Goal: Find specific page/section: Locate a particular part of the current website

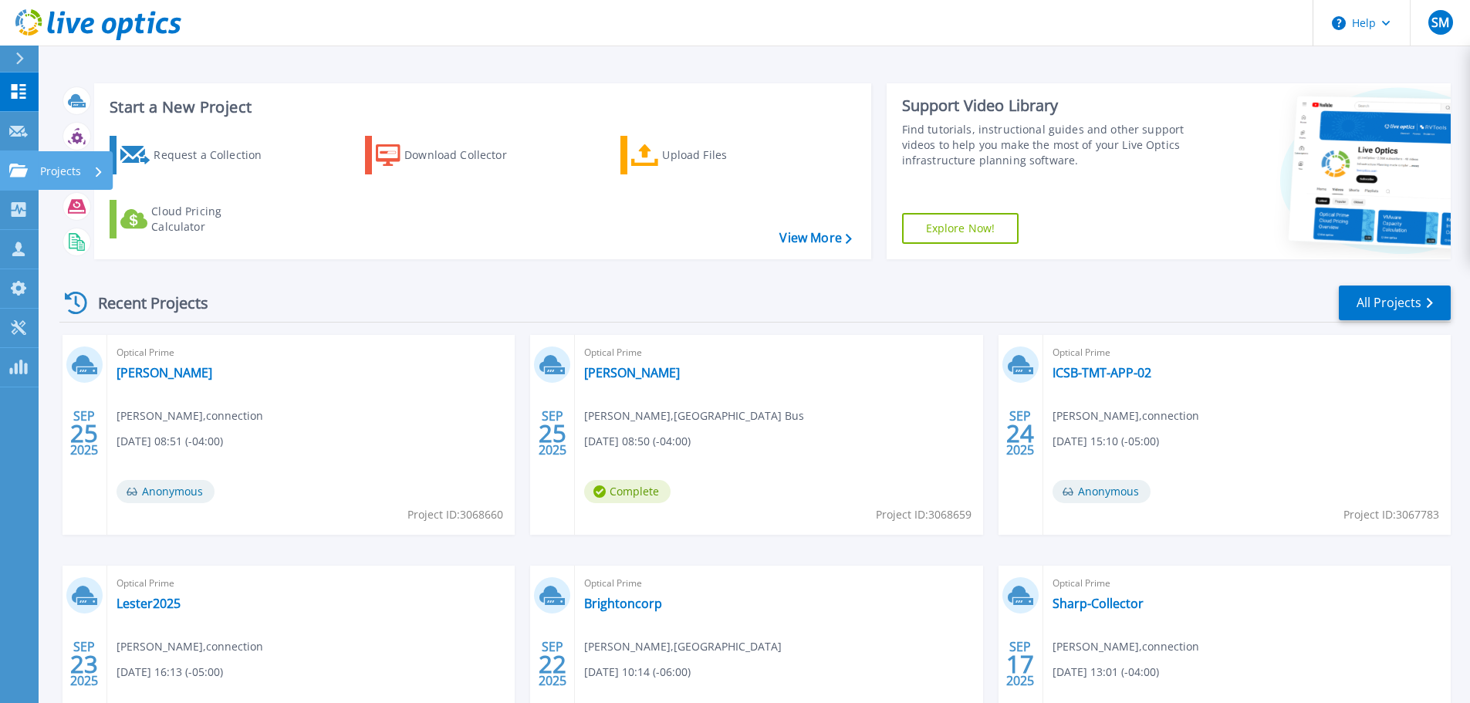
click at [62, 182] on p "Projects" at bounding box center [60, 171] width 41 height 40
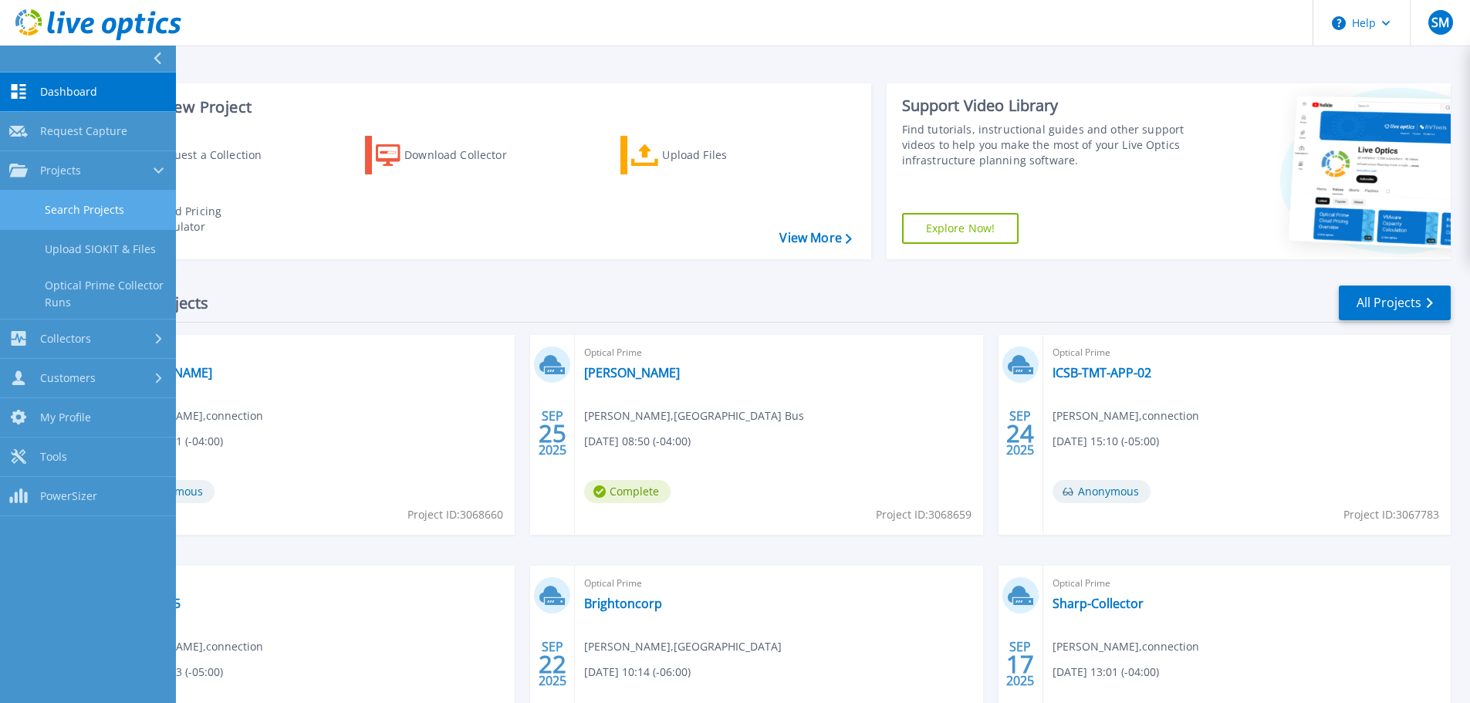
click at [96, 208] on link "Search Projects" at bounding box center [88, 210] width 176 height 39
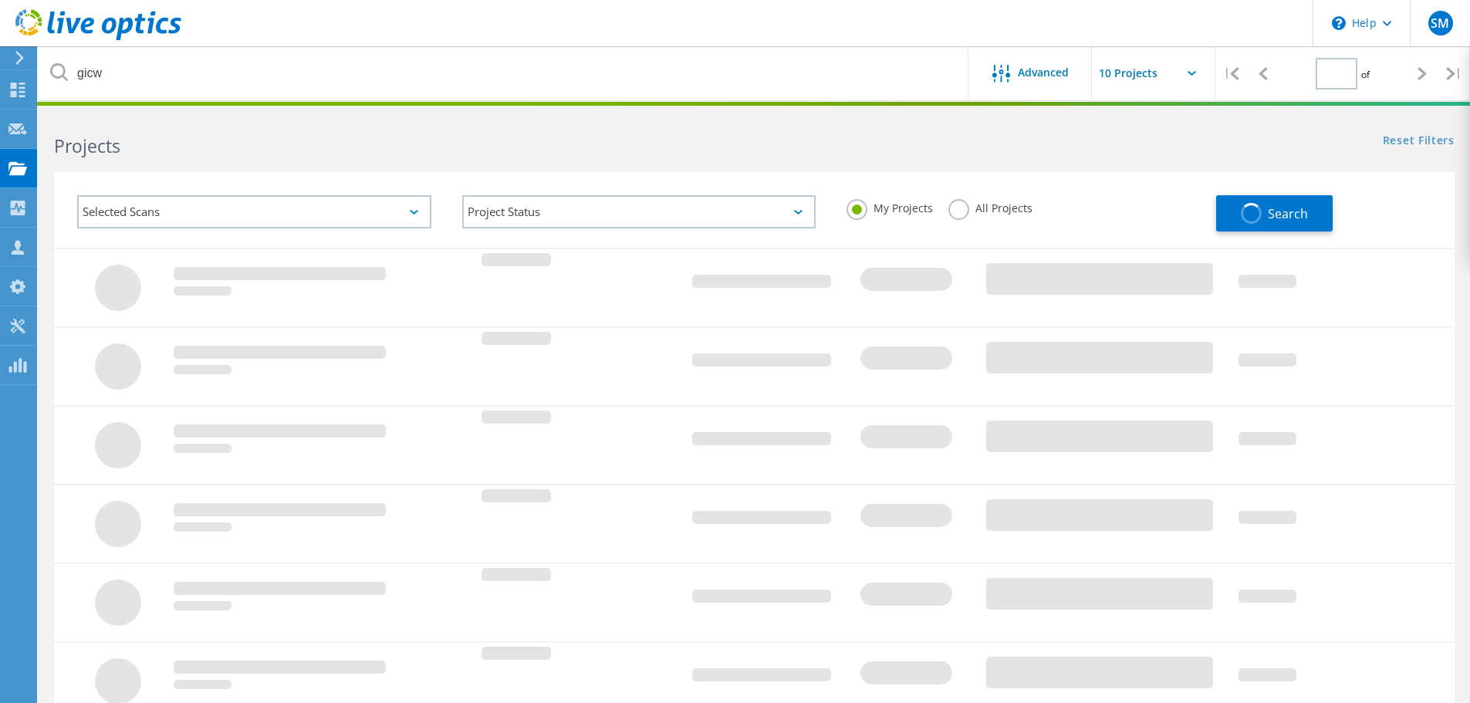
type input "1"
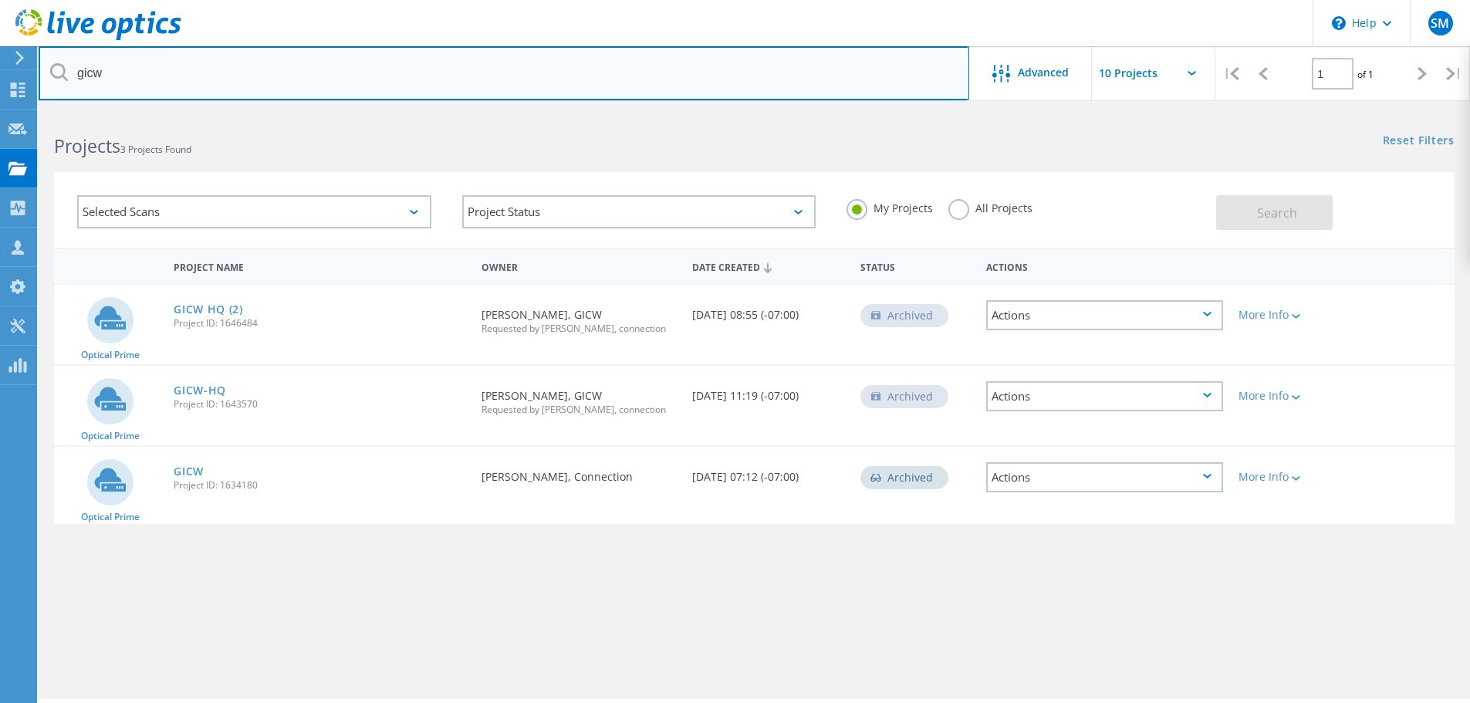
click at [219, 93] on input "gicw" at bounding box center [504, 73] width 931 height 54
type input "g"
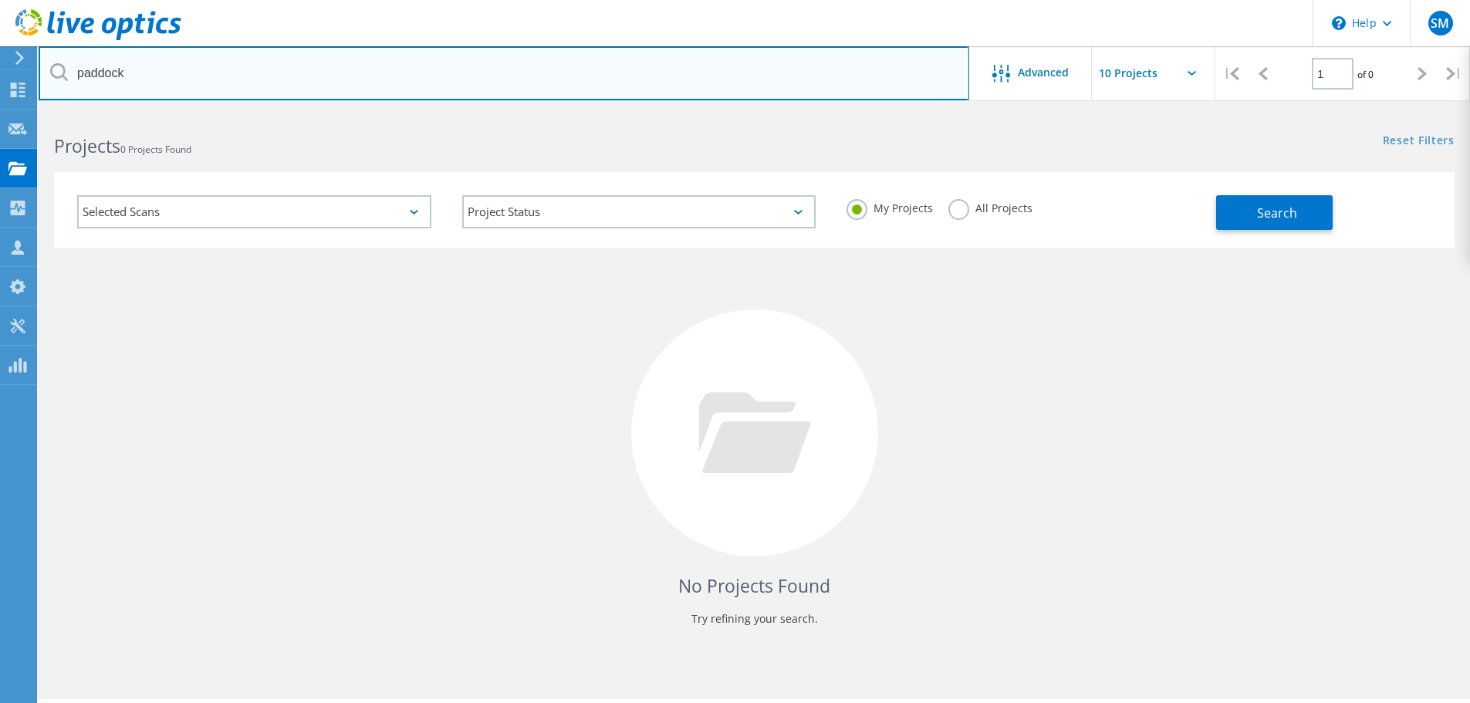
type input "paddock"
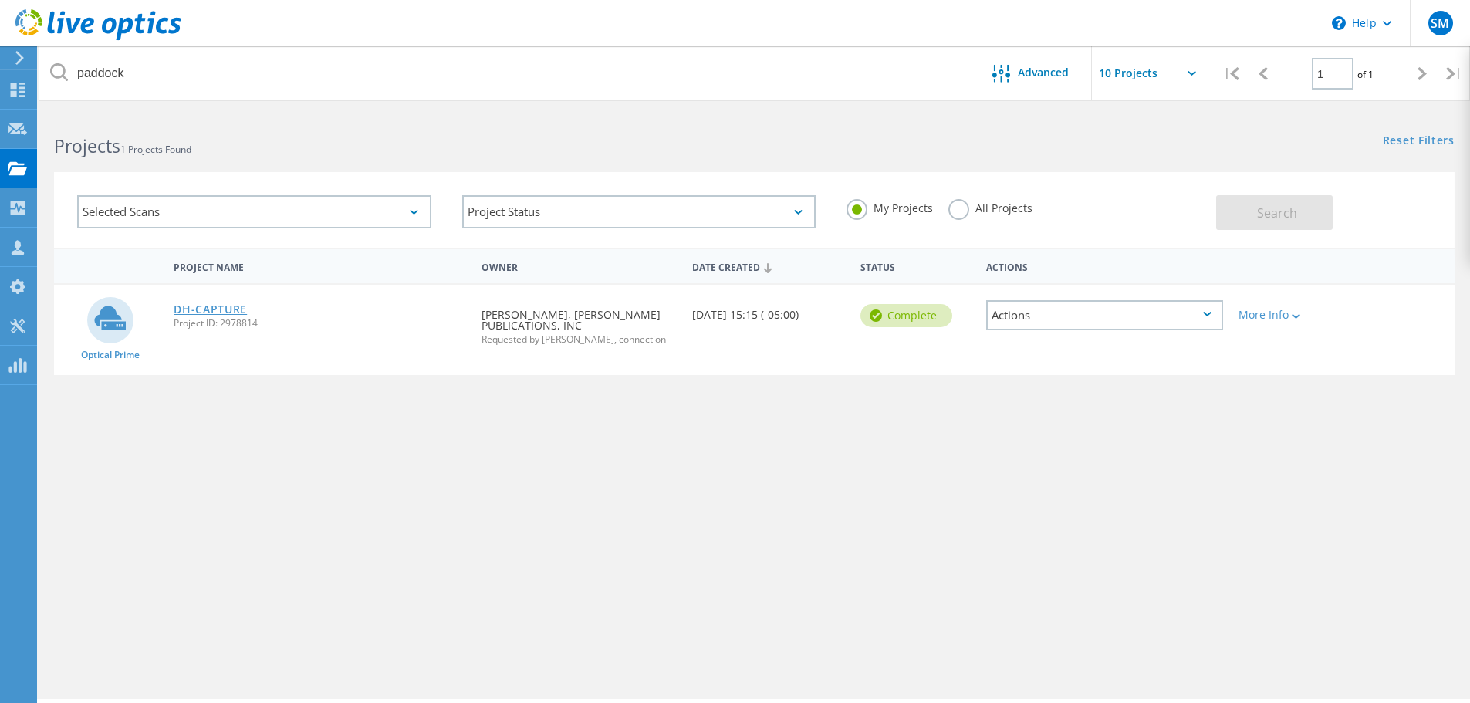
click at [208, 306] on link "DH-CAPTURE" at bounding box center [210, 309] width 73 height 11
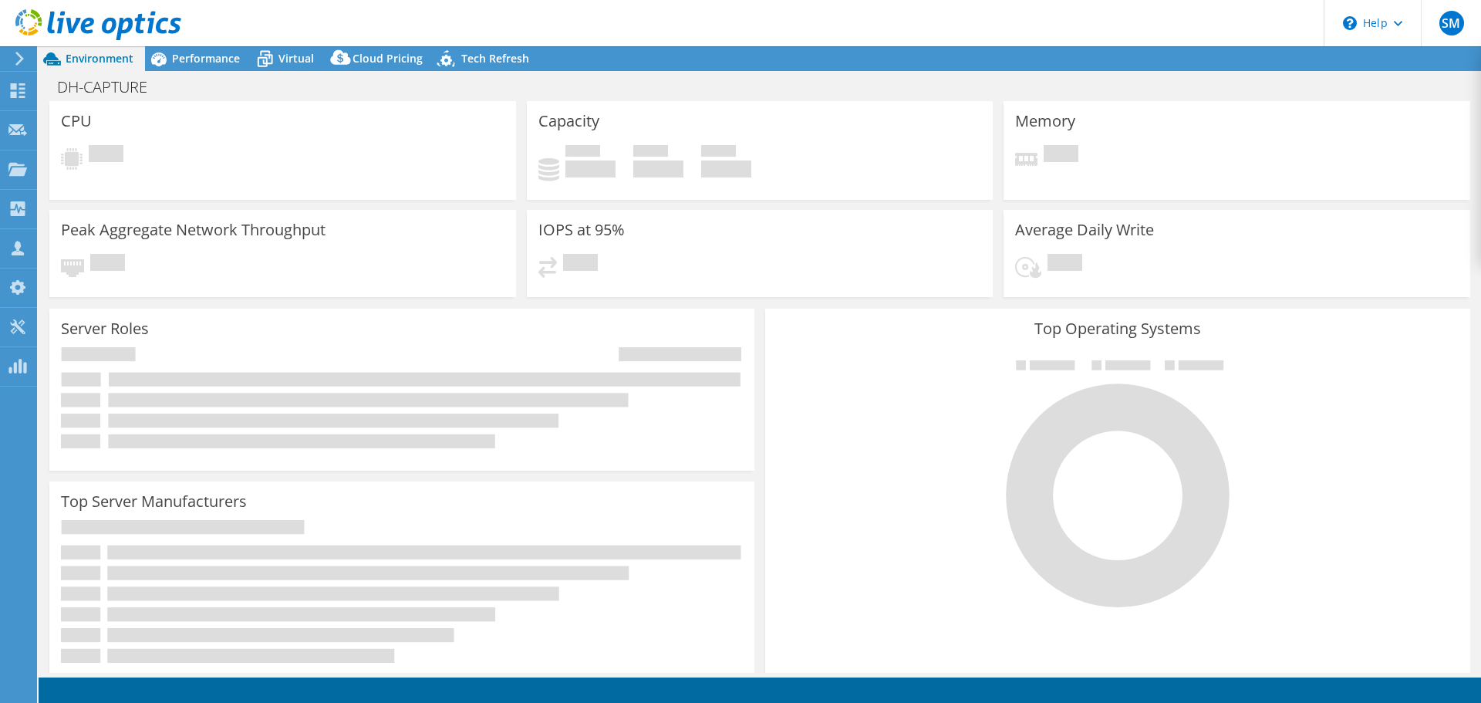
select select "USD"
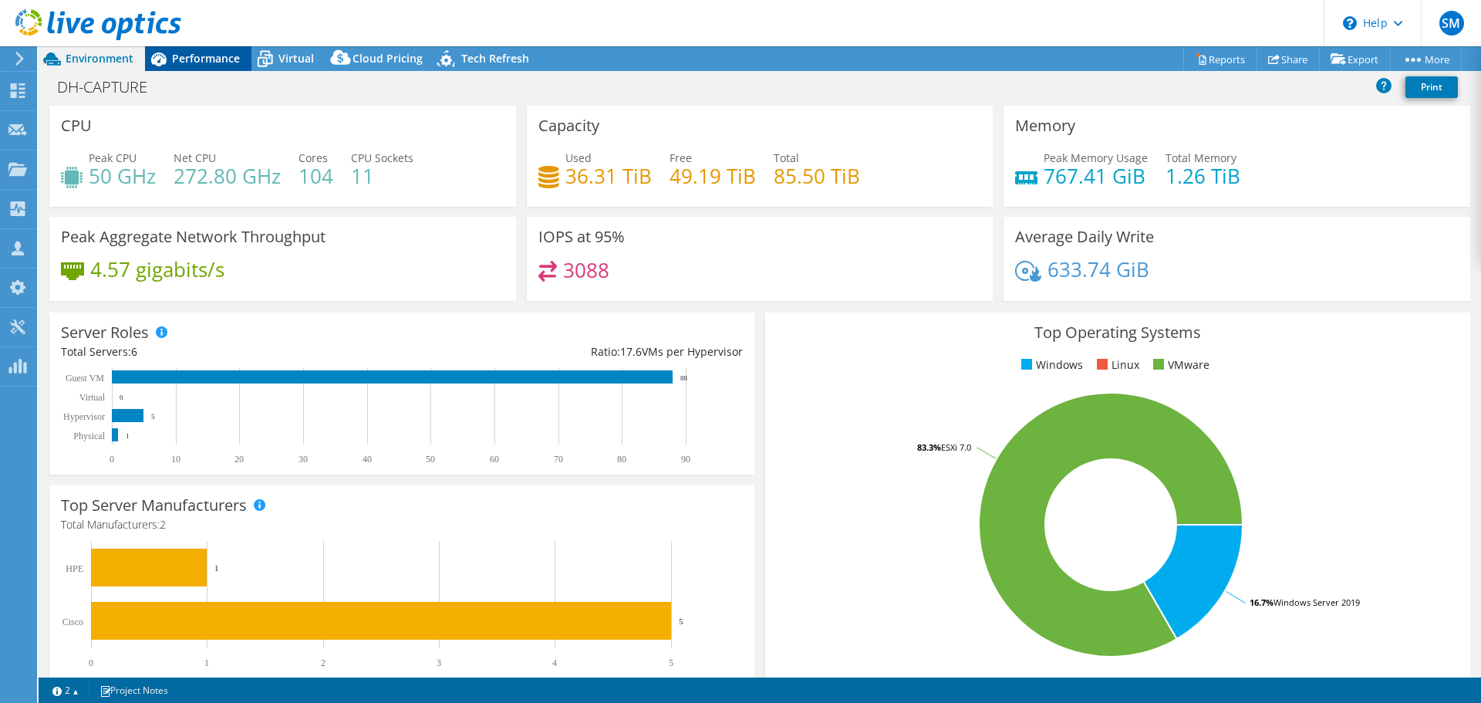
click at [182, 66] on div "Performance" at bounding box center [198, 58] width 106 height 25
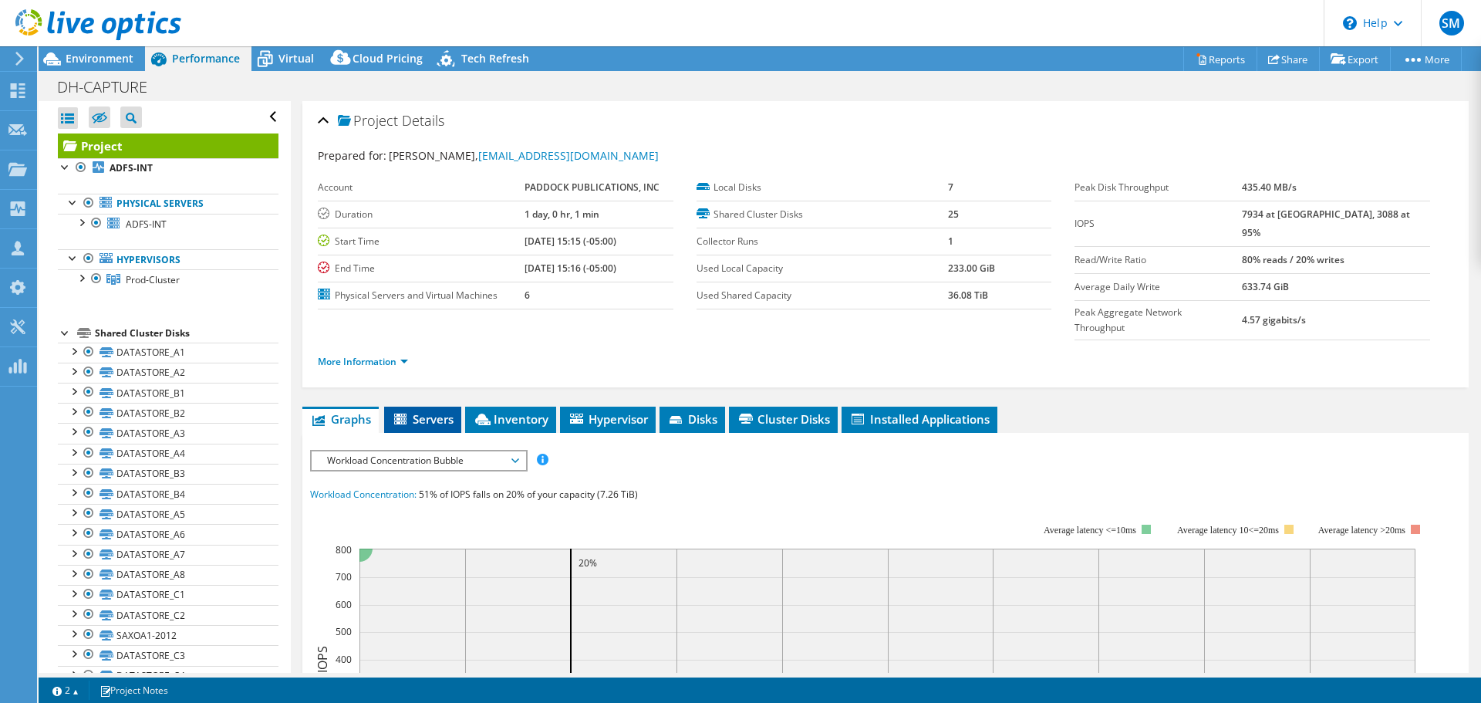
click at [445, 411] on span "Servers" at bounding box center [423, 418] width 62 height 15
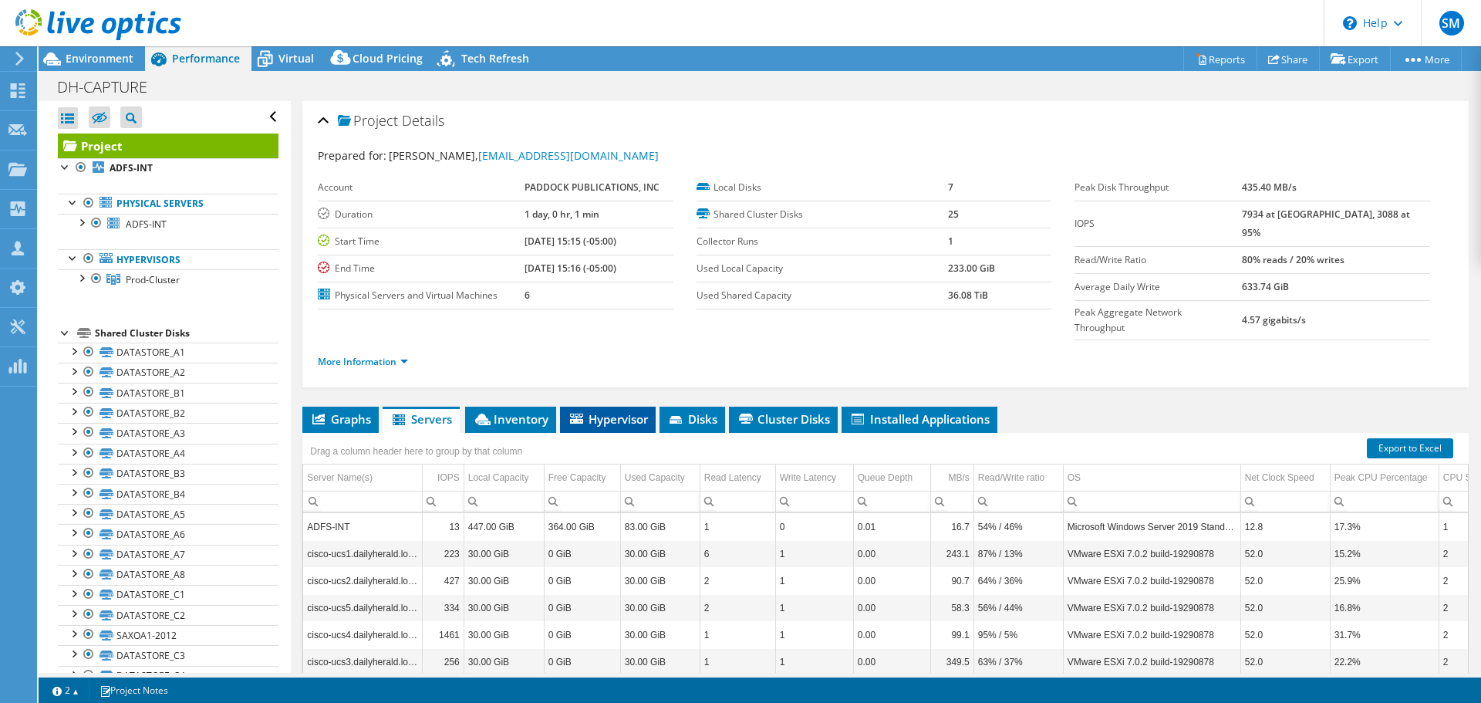
click at [635, 411] on span "Hypervisor" at bounding box center [608, 418] width 80 height 15
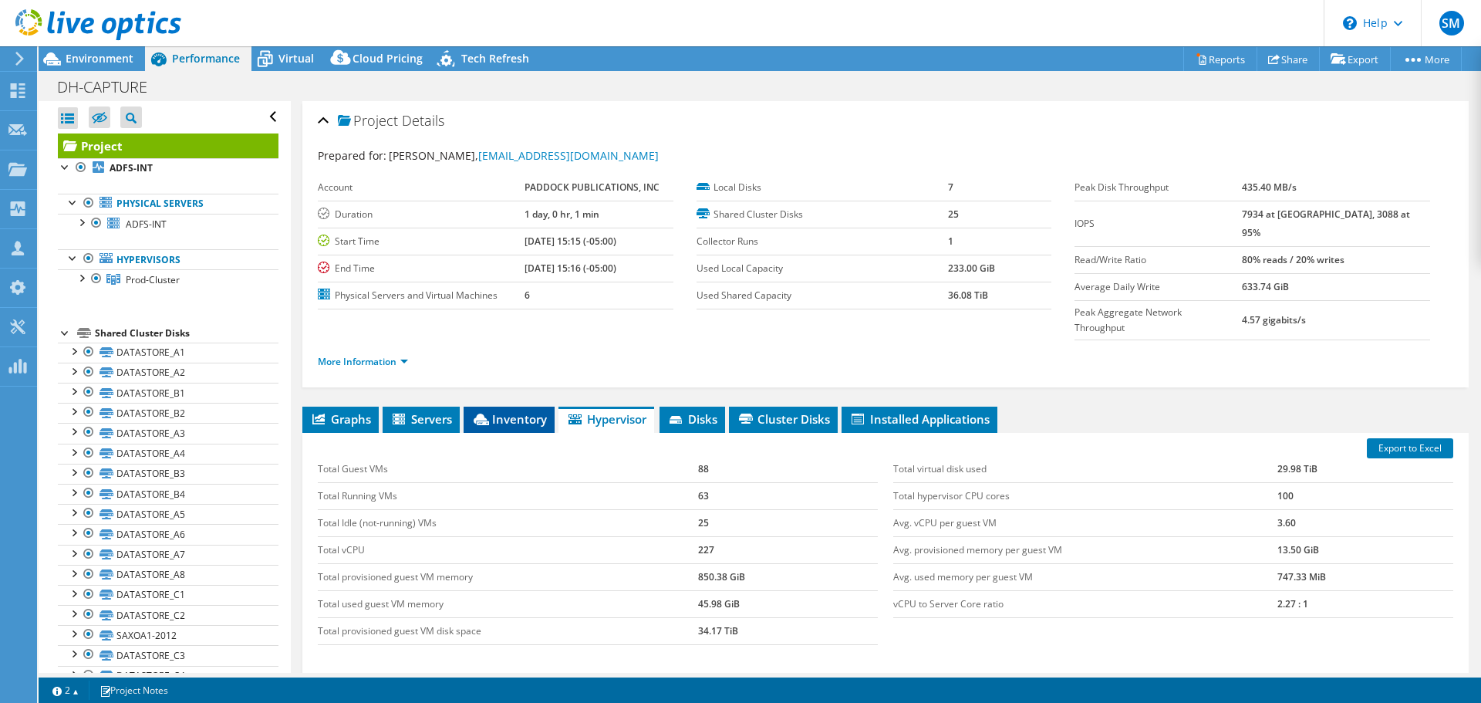
click at [495, 411] on span "Inventory" at bounding box center [509, 418] width 76 height 15
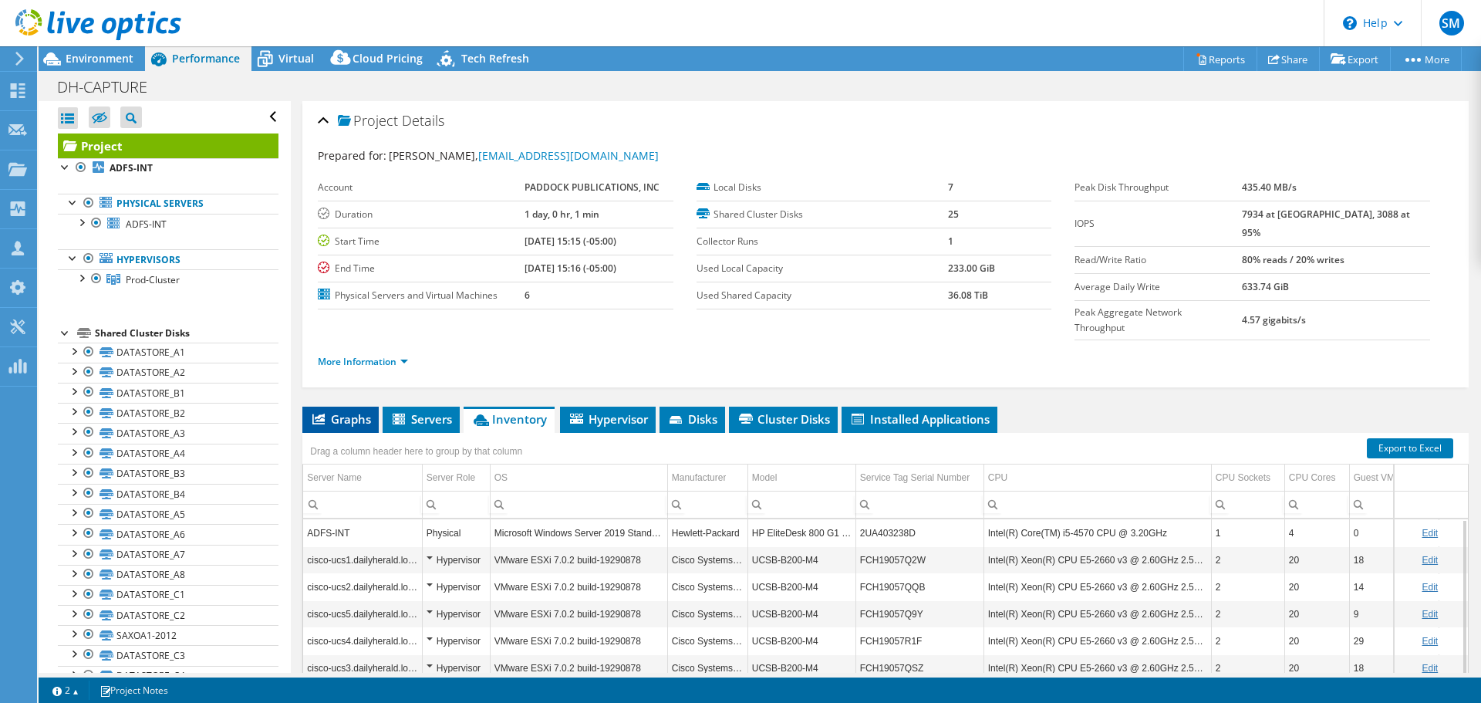
click at [338, 411] on span "Graphs" at bounding box center [340, 418] width 61 height 15
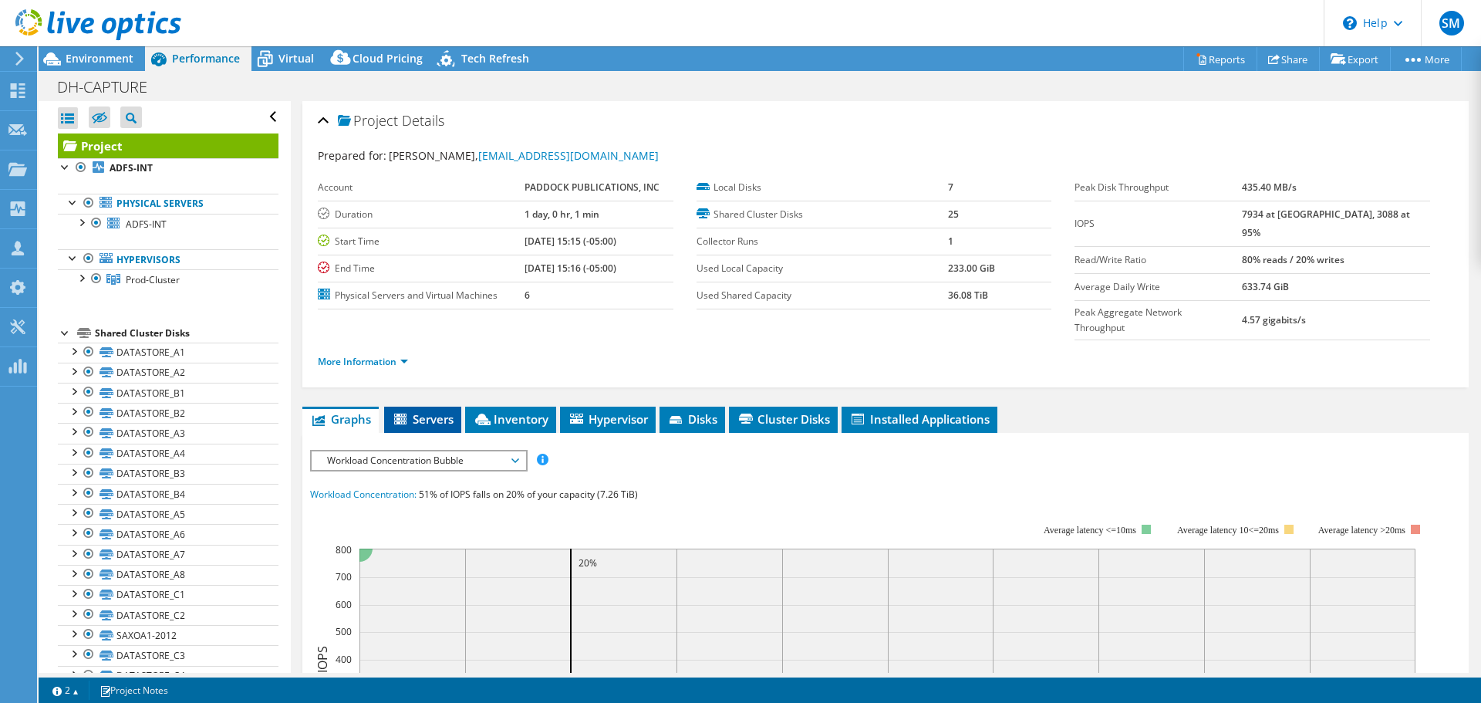
click at [431, 411] on span "Servers" at bounding box center [423, 418] width 62 height 15
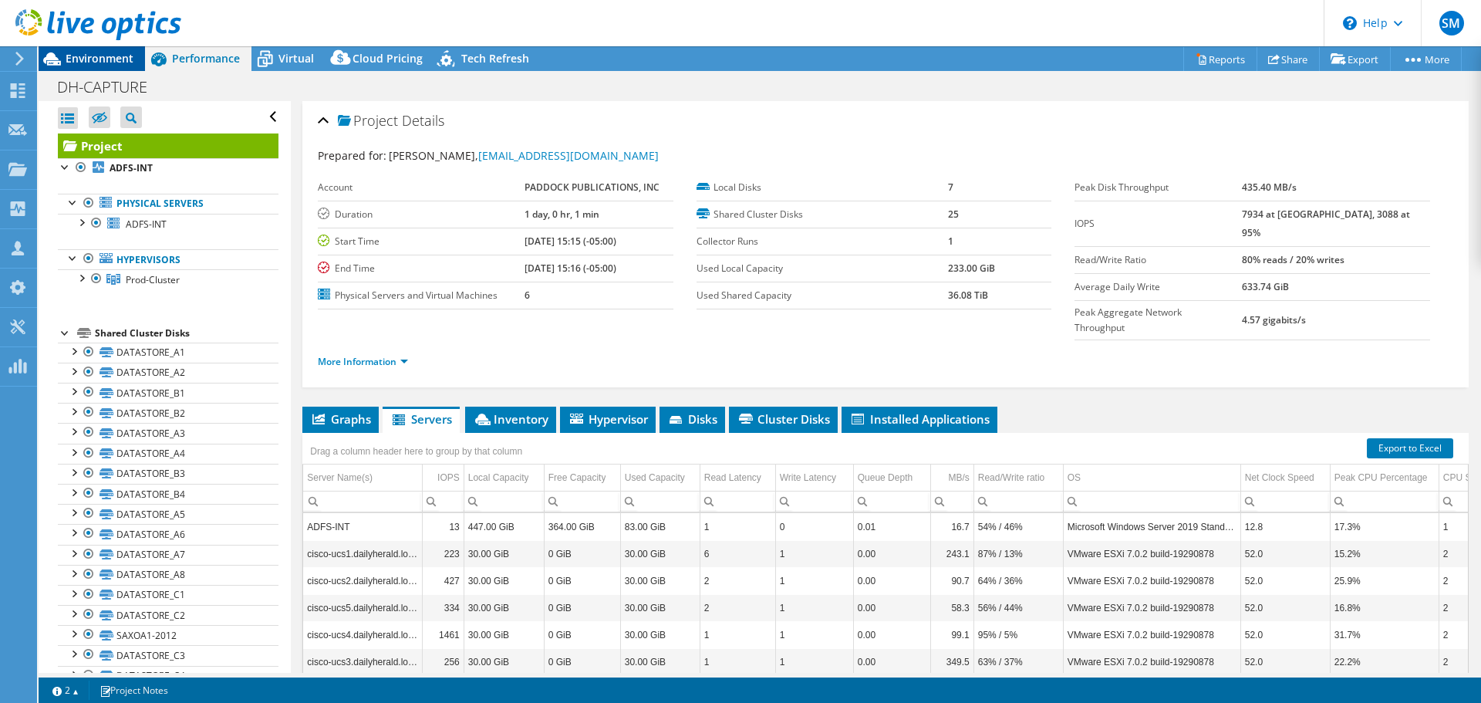
click at [111, 56] on span "Environment" at bounding box center [100, 58] width 68 height 15
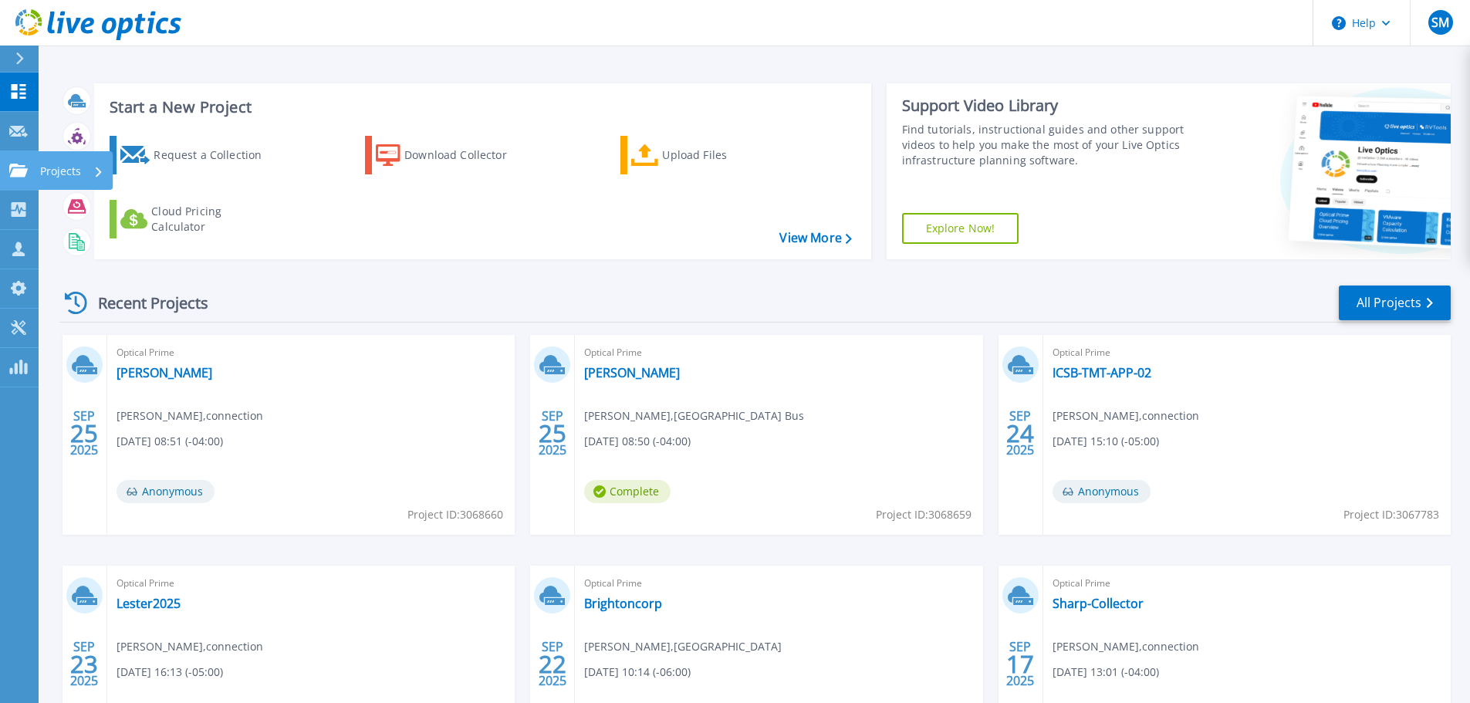
click at [51, 167] on p "Projects" at bounding box center [60, 171] width 41 height 40
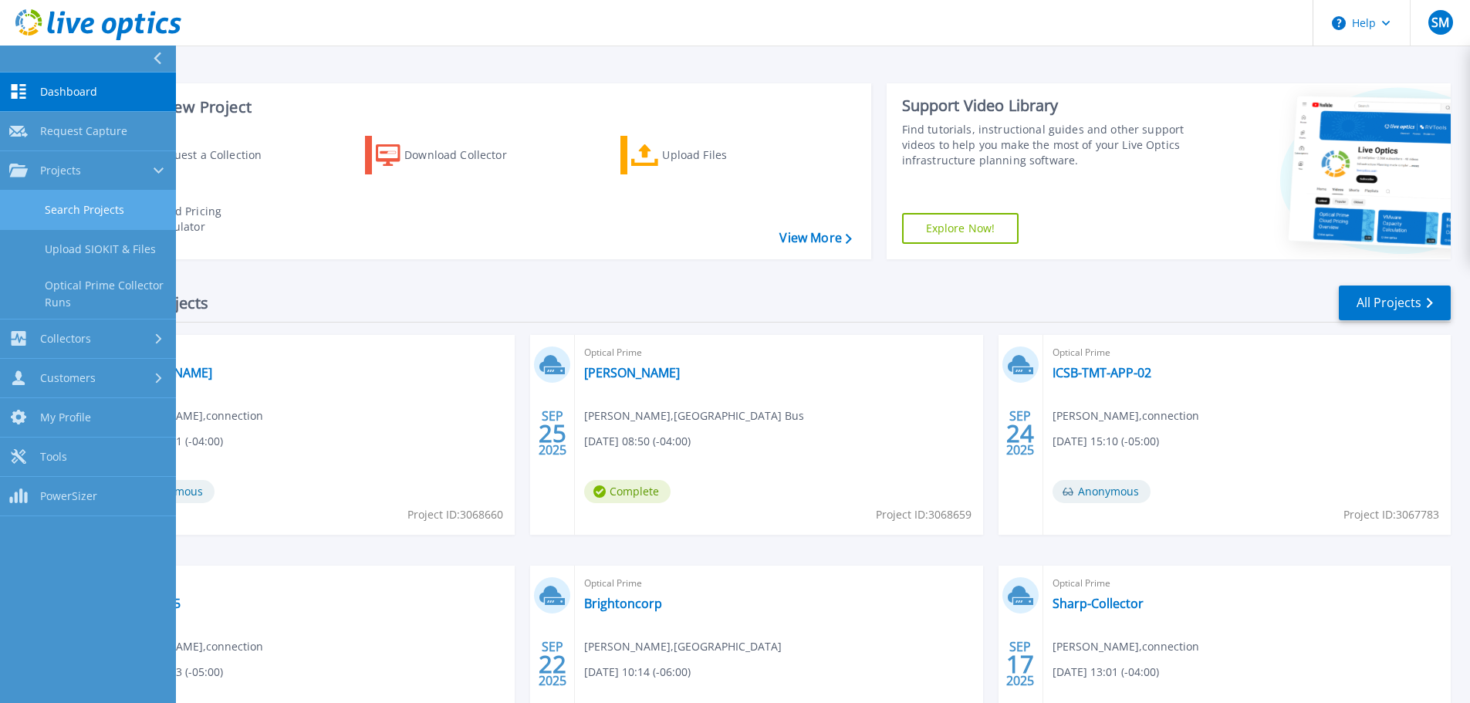
click at [120, 207] on link "Search Projects" at bounding box center [88, 210] width 176 height 39
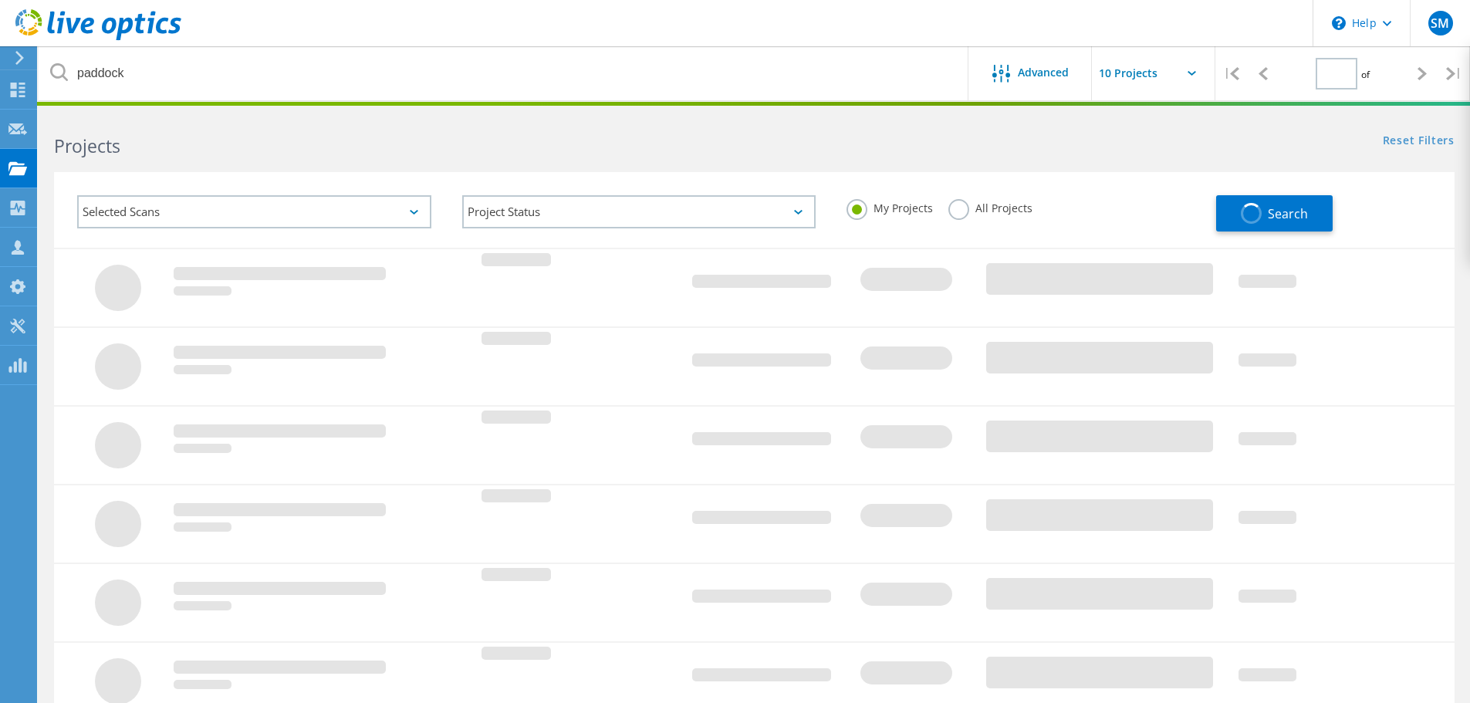
type input "1"
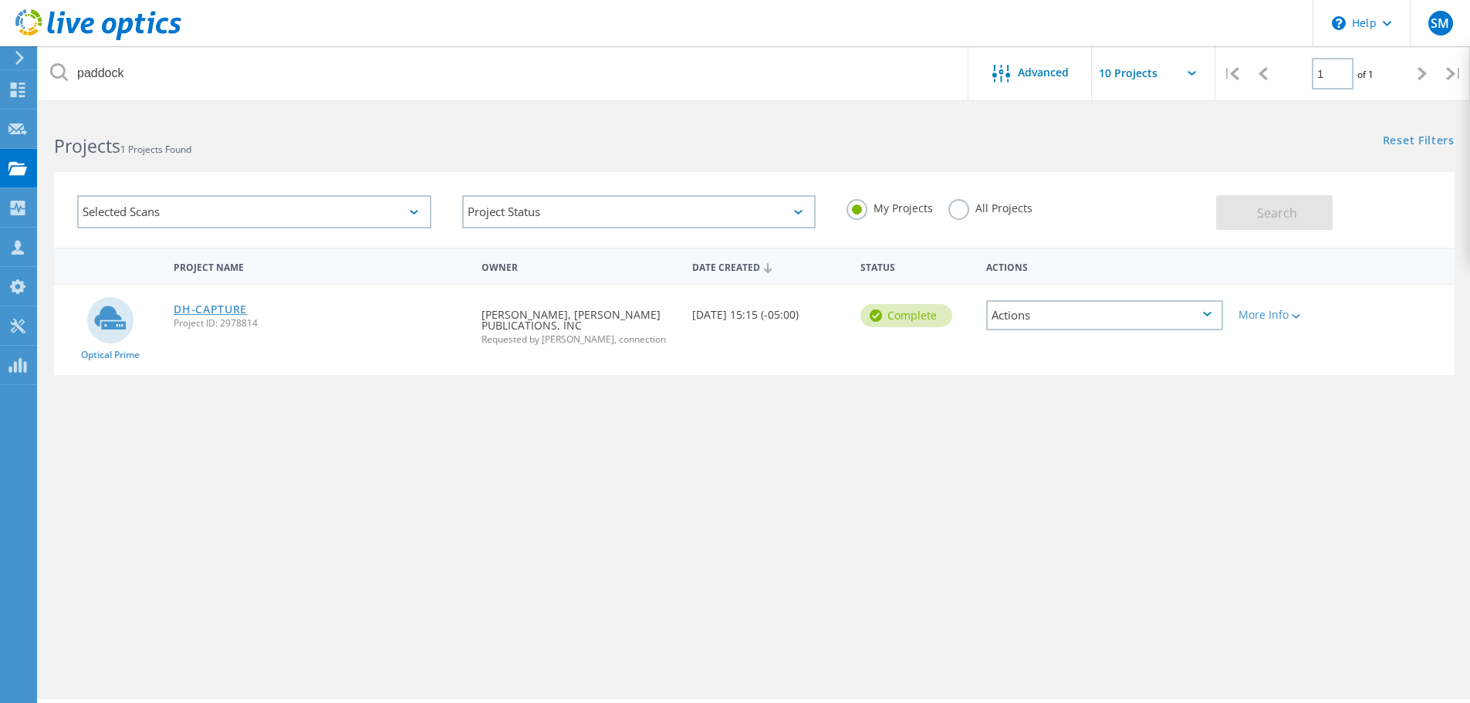
click at [201, 305] on link "DH-CAPTURE" at bounding box center [210, 309] width 73 height 11
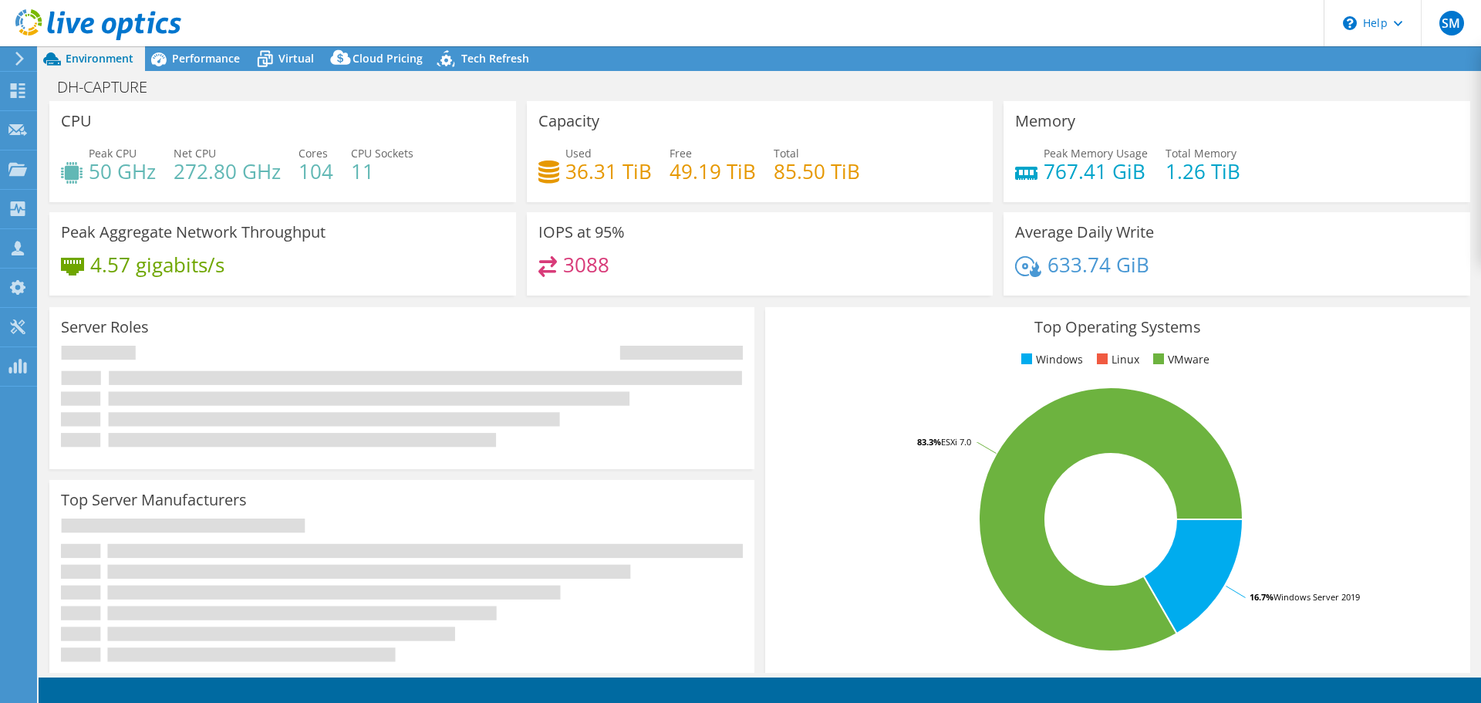
select select "USD"
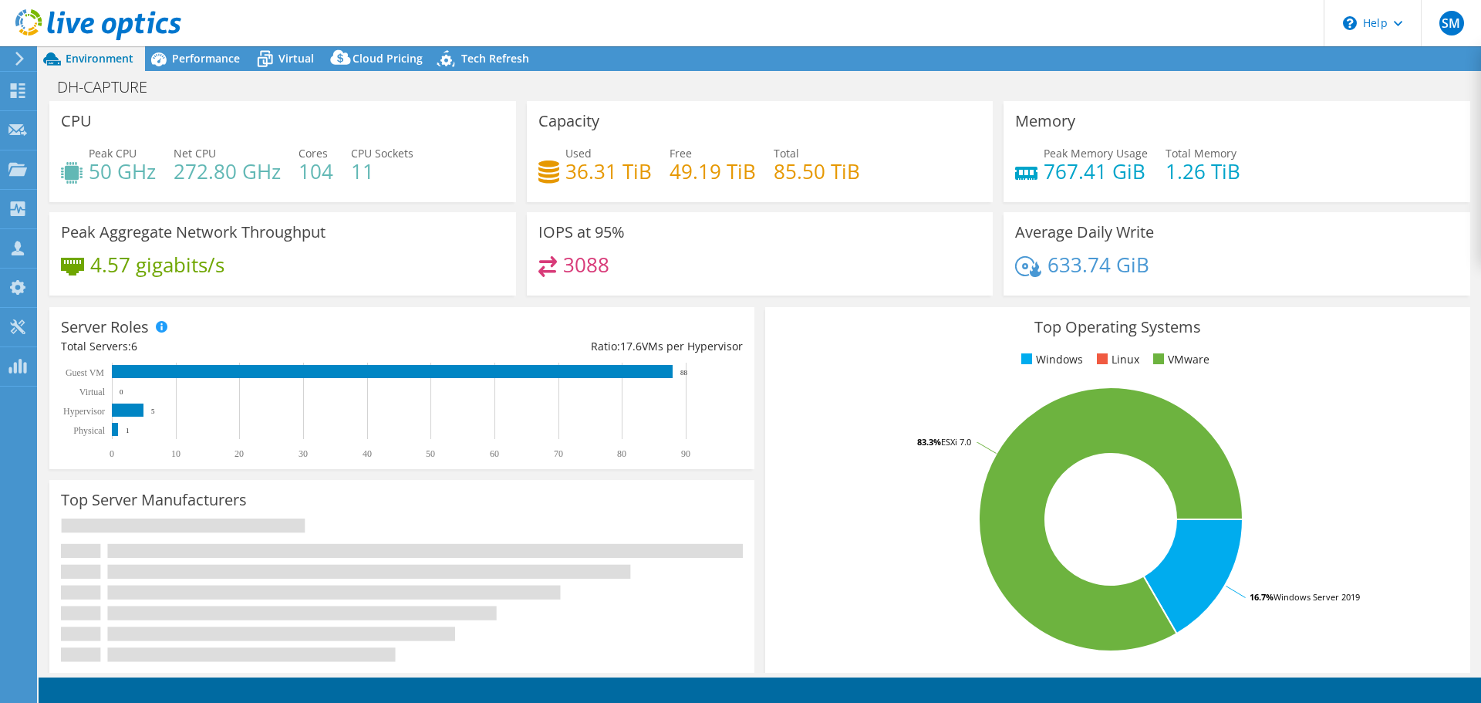
select select "USD"
